Goal: Task Accomplishment & Management: Manage account settings

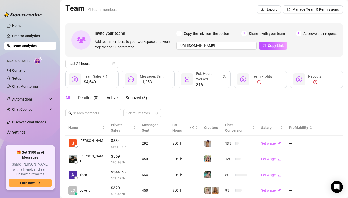
click at [184, 100] on div "All Pending ( 0 ) Active Snoozed ( 3 ) Select Creators" at bounding box center [203, 104] width 277 height 26
click at [108, 96] on span "Active" at bounding box center [112, 97] width 11 height 5
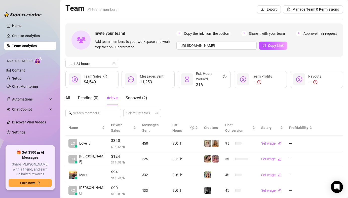
click at [210, 94] on div "All Pending ( 0 ) Active Snoozed ( 2 ) Select Creators" at bounding box center [203, 104] width 277 height 26
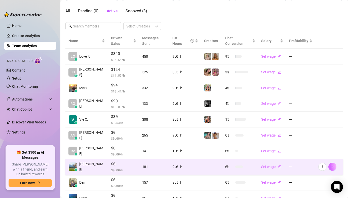
scroll to position [118, 0]
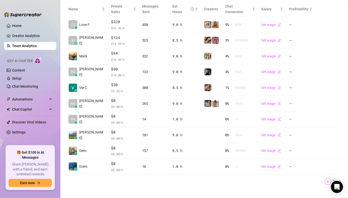
click at [331, 179] on link "2" at bounding box center [334, 182] width 6 height 6
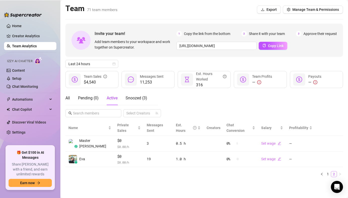
scroll to position [0, 0]
click at [327, 171] on link "1" at bounding box center [328, 174] width 6 height 6
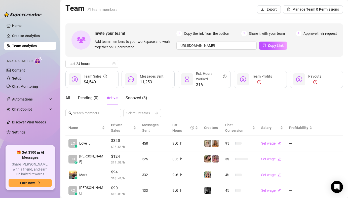
click at [192, 97] on div "All Pending ( 0 ) Active Snoozed ( 3 ) Select Creators" at bounding box center [203, 104] width 277 height 26
click at [151, 63] on div "Last 24 hours" at bounding box center [203, 64] width 277 height 8
click at [143, 65] on div "Last 24 hours" at bounding box center [203, 64] width 277 height 8
click at [73, 98] on div "All Pending ( 0 ) Active Snoozed ( 1 )" at bounding box center [106, 98] width 82 height 14
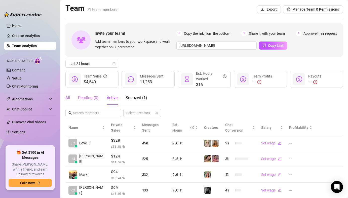
click at [69, 97] on div "All" at bounding box center [67, 98] width 5 height 6
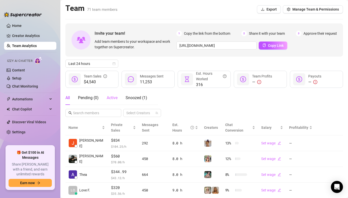
drag, startPoint x: 102, startPoint y: 98, endPoint x: 110, endPoint y: 100, distance: 8.1
click at [102, 98] on div "All Pending ( 0 ) Active Snoozed ( 1 )" at bounding box center [106, 98] width 82 height 14
click at [111, 101] on div "Active" at bounding box center [112, 98] width 11 height 6
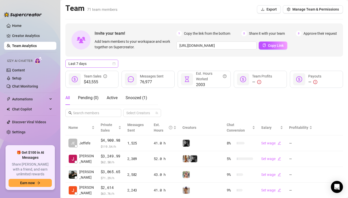
drag, startPoint x: 100, startPoint y: 60, endPoint x: 100, endPoint y: 63, distance: 3.1
click at [100, 60] on span "Last 7 days" at bounding box center [91, 64] width 47 height 8
click at [97, 67] on span "Last 7 days" at bounding box center [91, 64] width 47 height 8
click at [101, 64] on span "Last 7 days" at bounding box center [91, 64] width 47 height 8
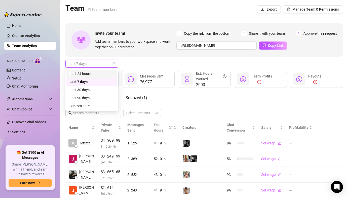
click at [100, 71] on div "Last 24 hours" at bounding box center [91, 74] width 45 height 6
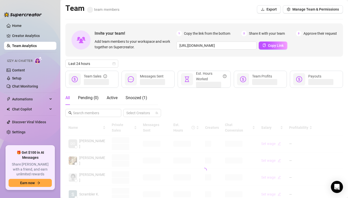
click at [138, 65] on div "Last 24 hours" at bounding box center [203, 64] width 277 height 8
click at [113, 98] on span "Active" at bounding box center [112, 97] width 11 height 5
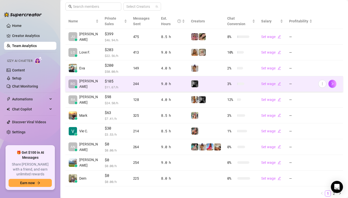
scroll to position [124, 0]
